Goal: Information Seeking & Learning: Learn about a topic

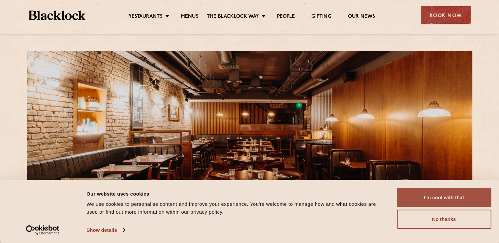
click at [463, 200] on button "I'm cool with that" at bounding box center [444, 197] width 94 height 19
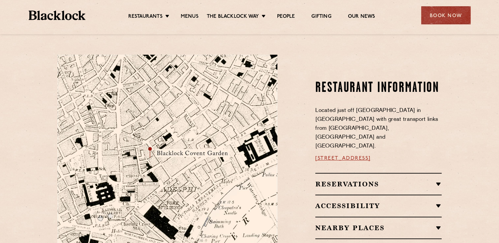
scroll to position [279, 0]
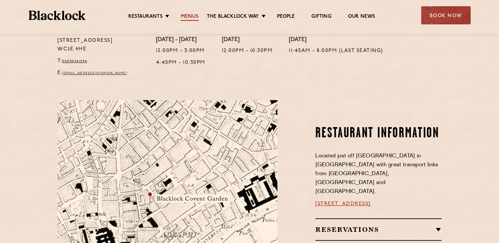
click at [192, 17] on link "Menus" at bounding box center [190, 17] width 18 height 7
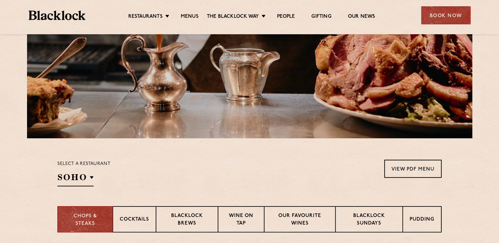
scroll to position [165, 0]
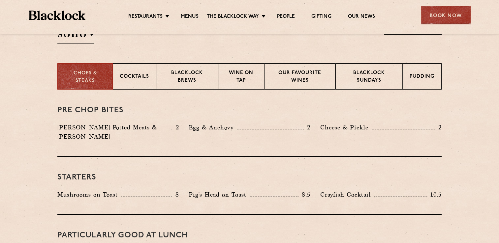
drag, startPoint x: 281, startPoint y: 114, endPoint x: 194, endPoint y: 96, distance: 88.6
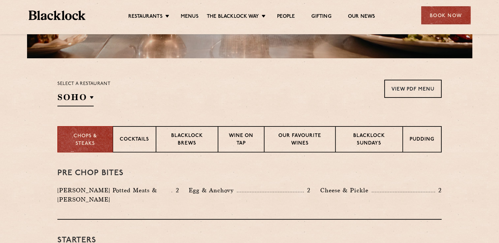
scroll to position [176, 0]
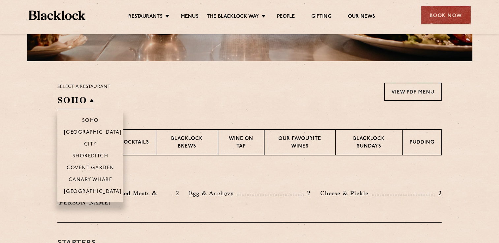
click at [76, 165] on li "Covent Garden" at bounding box center [90, 168] width 66 height 12
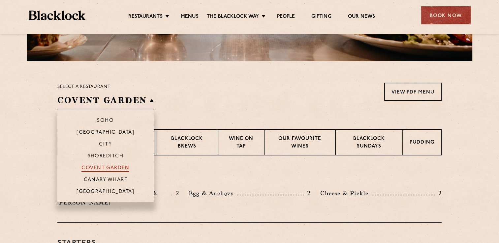
click at [99, 167] on p "Covent Garden" at bounding box center [105, 168] width 48 height 7
click at [116, 167] on p "Covent Garden" at bounding box center [105, 168] width 48 height 7
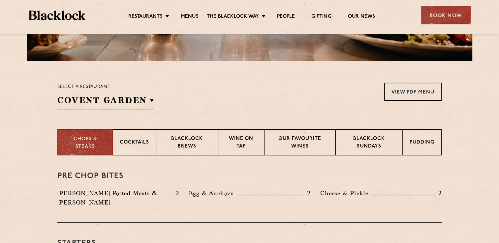
click at [205, 105] on div "Select a restaurant [GEOGRAPHIC_DATA] [GEOGRAPHIC_DATA] [GEOGRAPHIC_DATA] [GEOG…" at bounding box center [249, 96] width 384 height 27
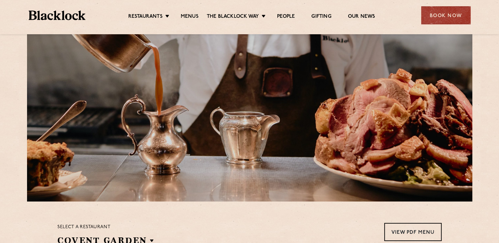
scroll to position [36, 0]
